Goal: Information Seeking & Learning: Check status

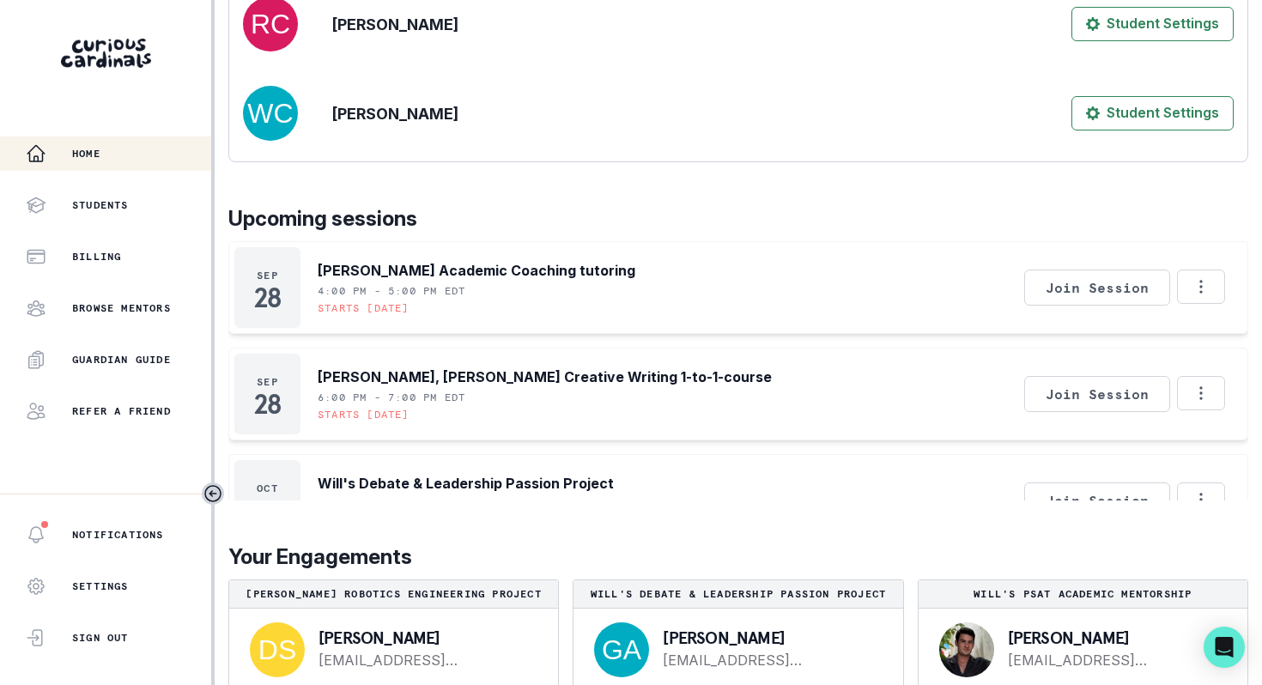
scroll to position [267, 0]
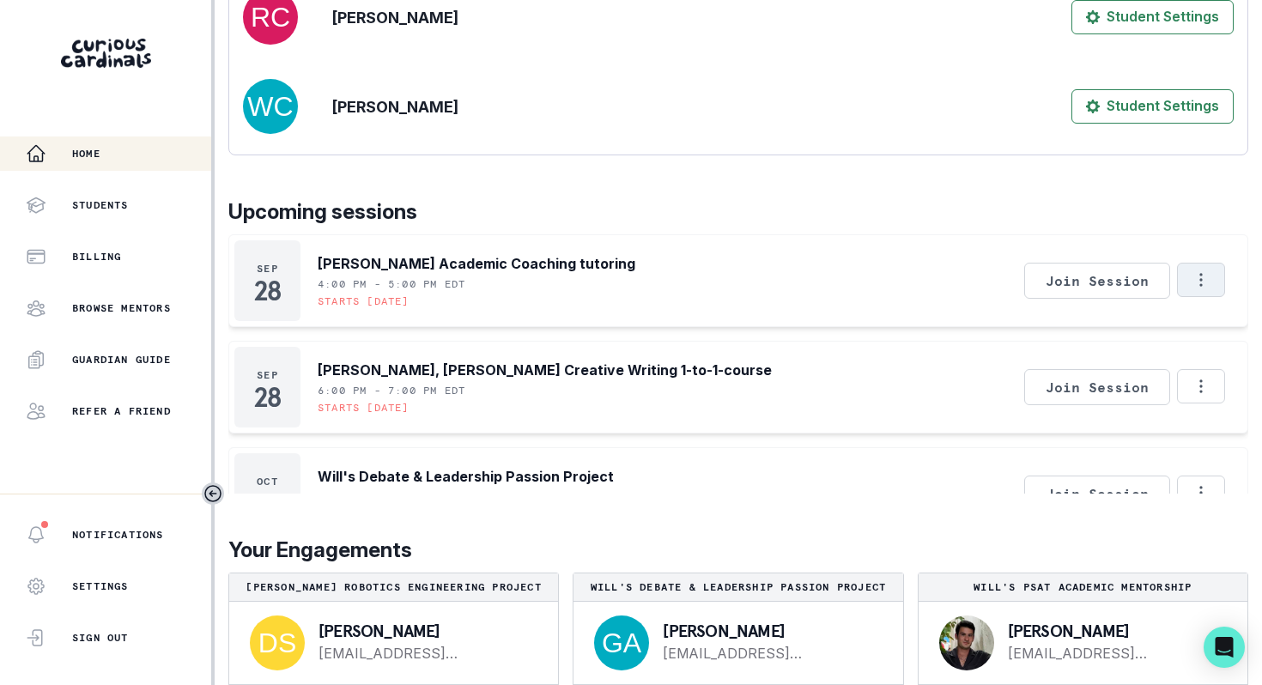
click at [1201, 297] on button "Options" at bounding box center [1201, 280] width 48 height 34
click at [1150, 410] on button "Copy Session Link" at bounding box center [1128, 409] width 191 height 31
click at [98, 205] on p "Students" at bounding box center [100, 205] width 57 height 14
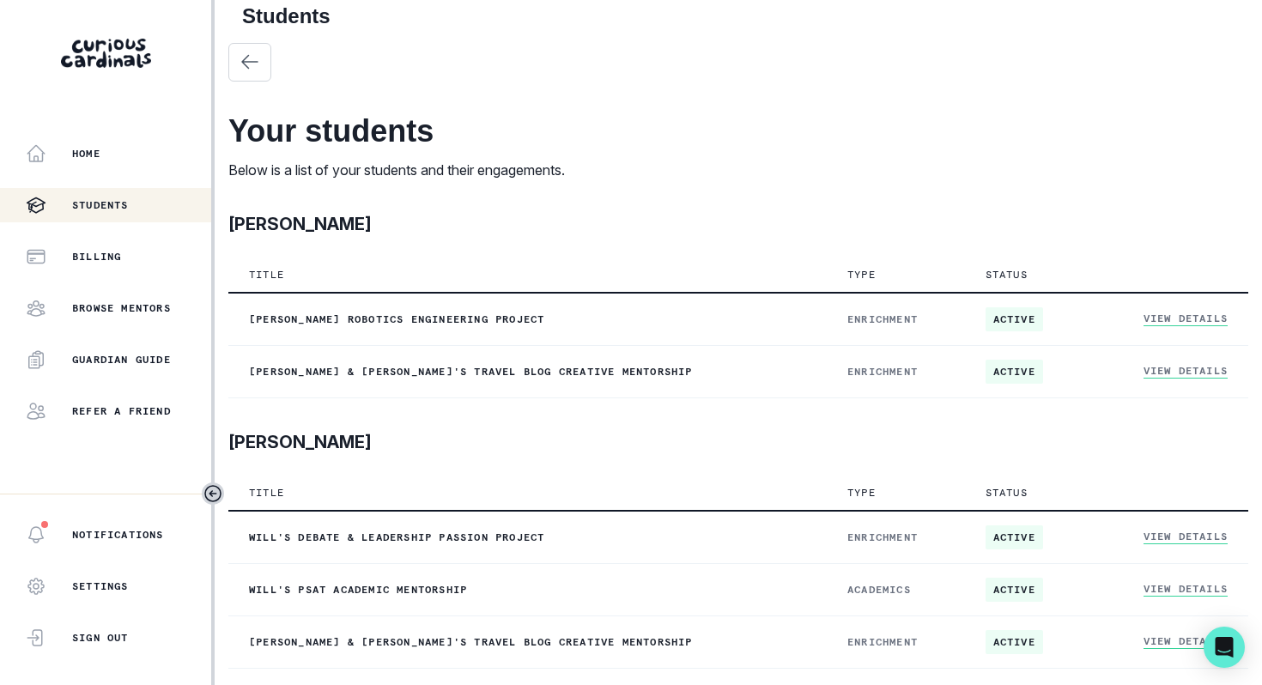
scroll to position [21, 0]
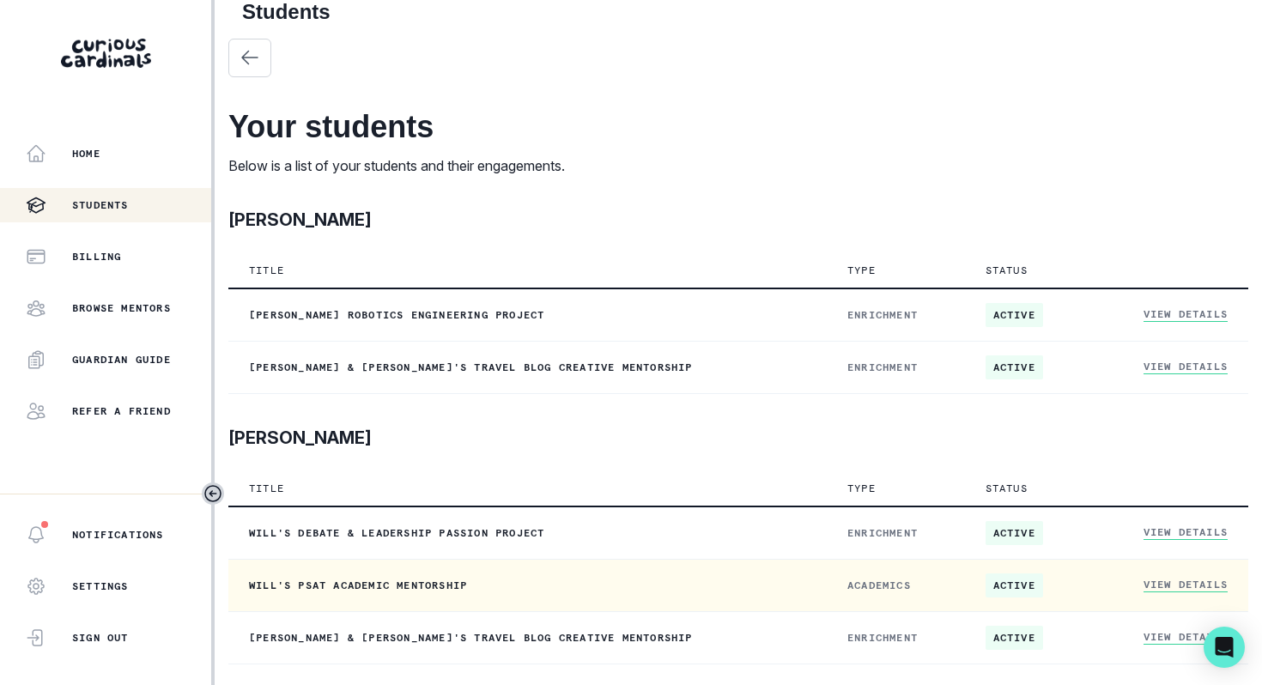
click at [1201, 585] on link "View Details" at bounding box center [1185, 585] width 84 height 15
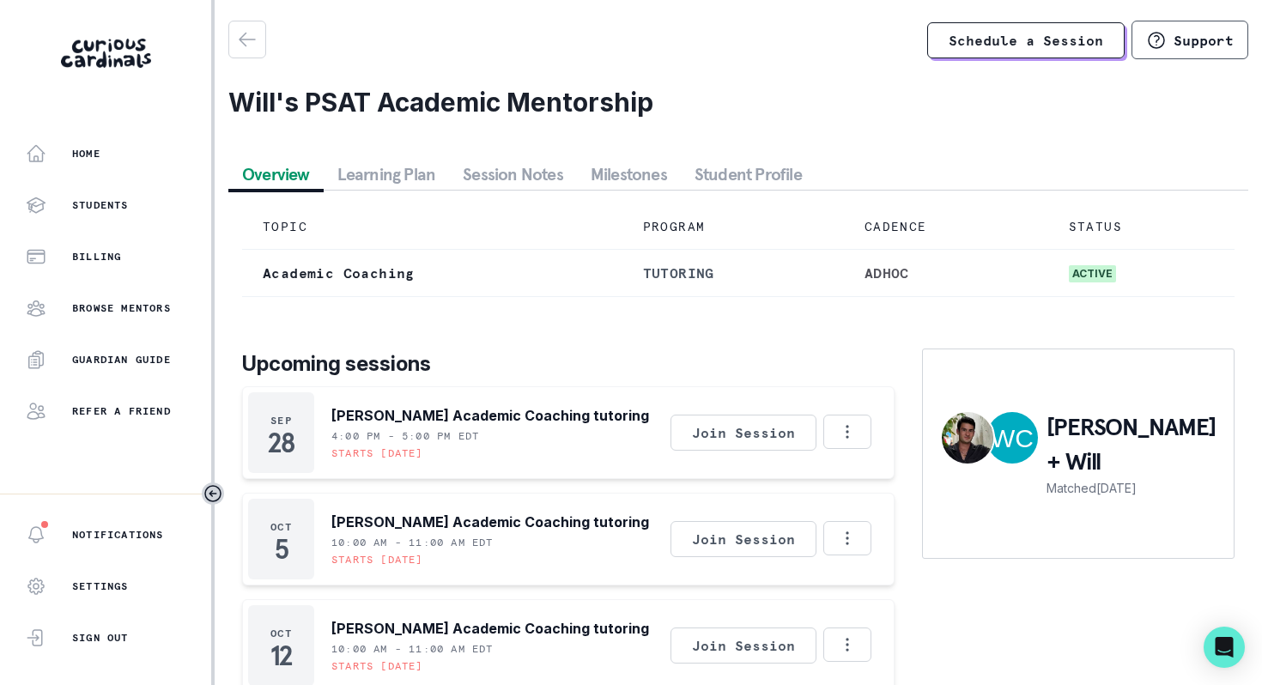
click at [515, 171] on button "Session Notes" at bounding box center [513, 174] width 128 height 31
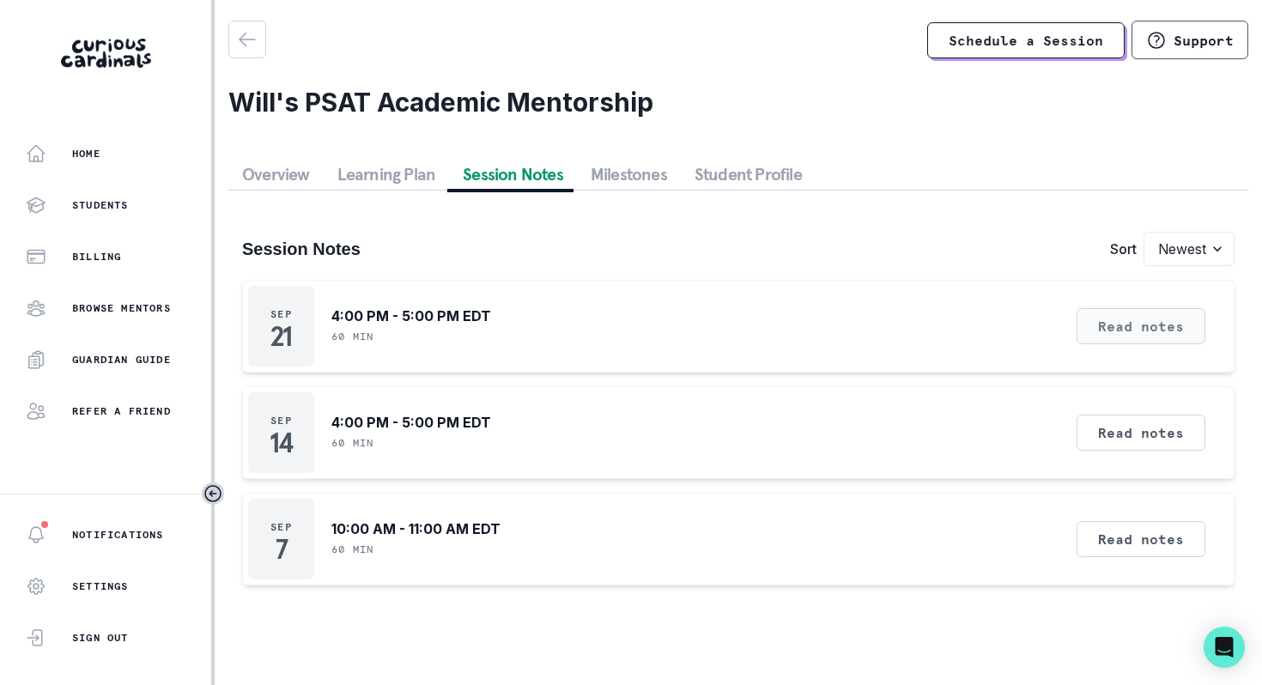
click at [1181, 324] on button "Read notes" at bounding box center [1140, 326] width 129 height 36
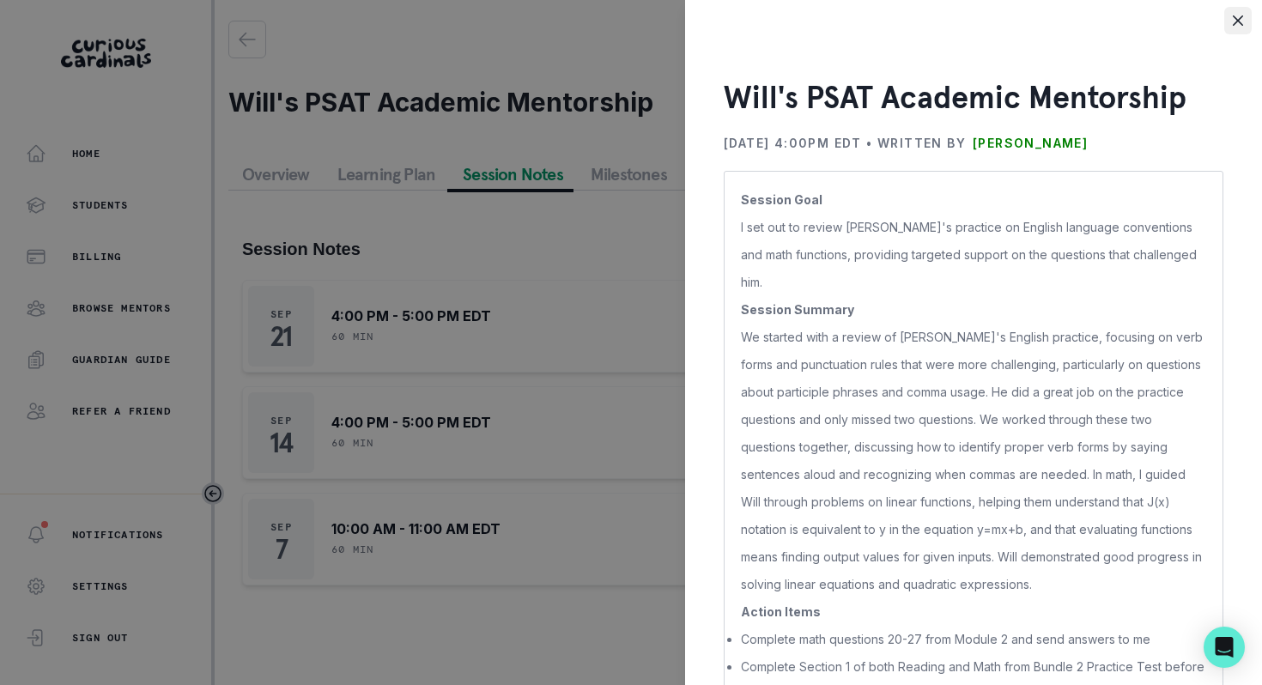
click at [1240, 20] on icon "Close" at bounding box center [1238, 20] width 10 height 10
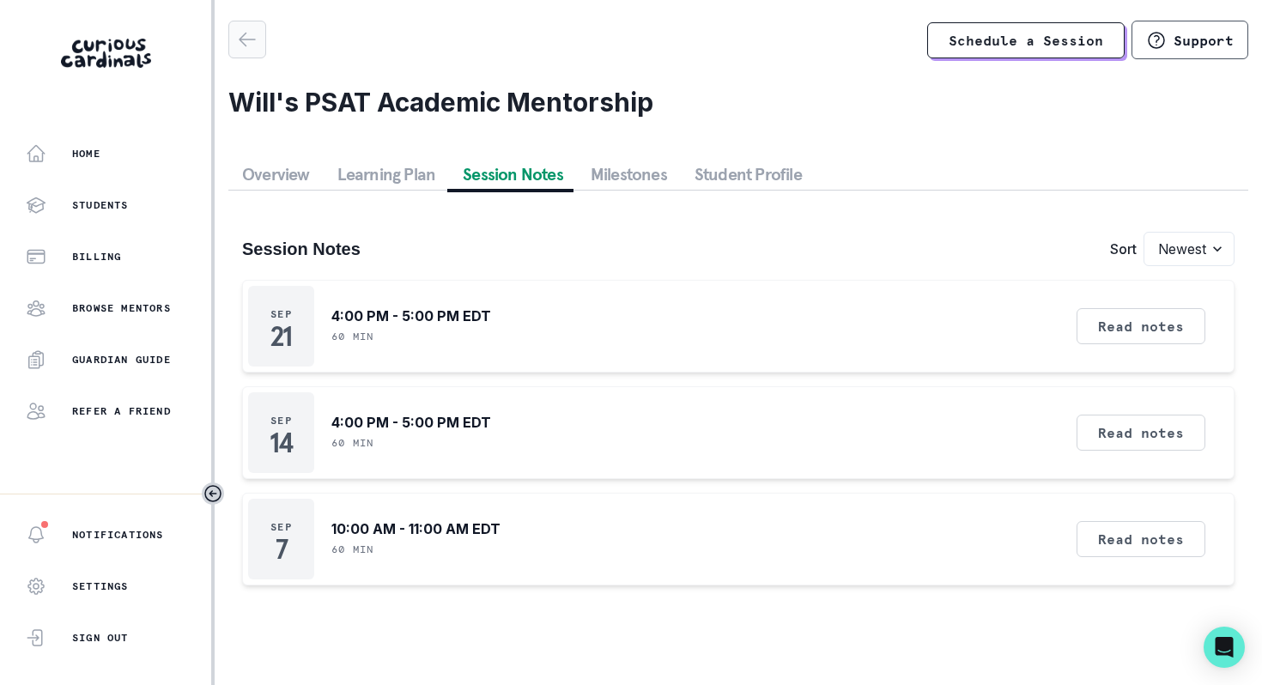
click at [245, 45] on icon "button" at bounding box center [246, 39] width 15 height 13
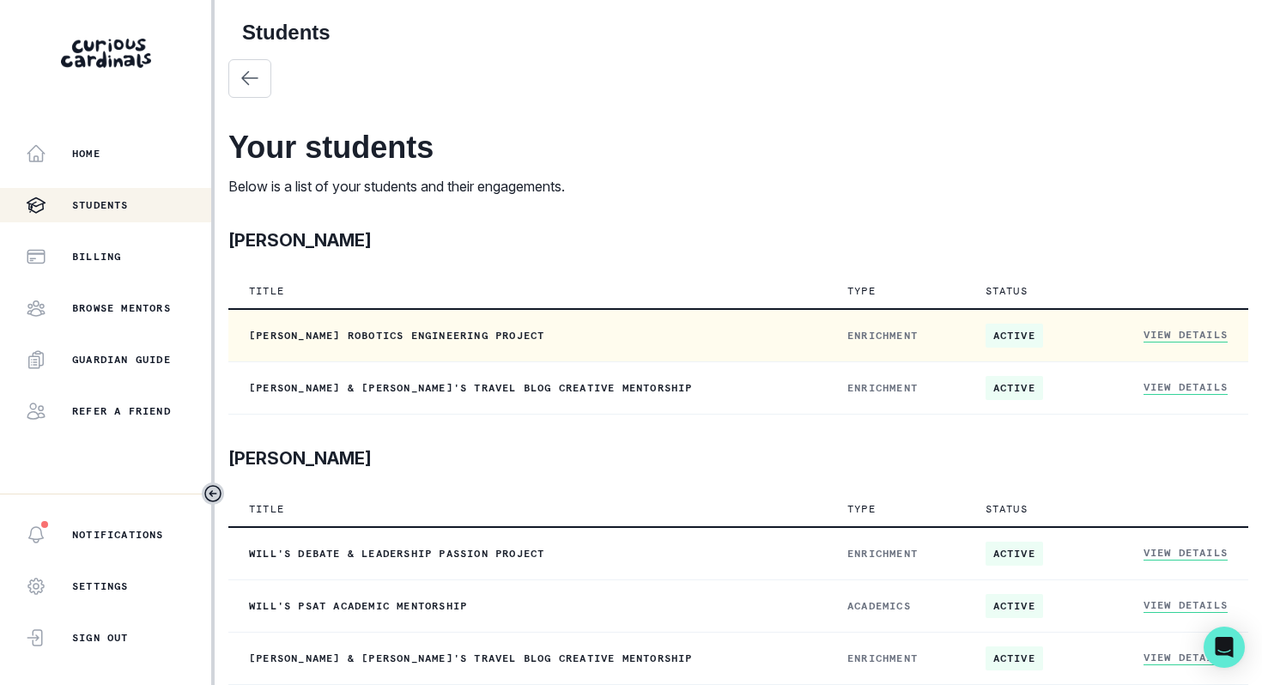
scroll to position [21, 0]
